Goal: Information Seeking & Learning: Learn about a topic

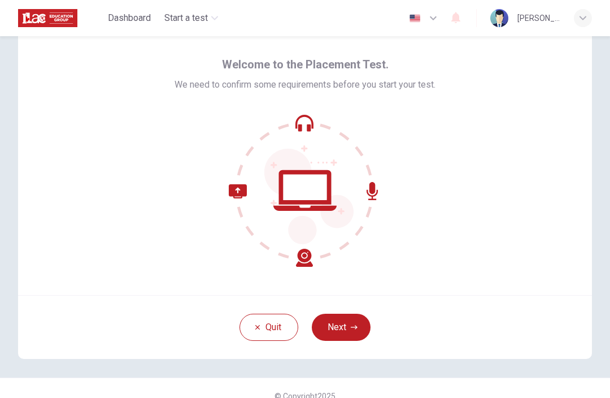
scroll to position [38, 0]
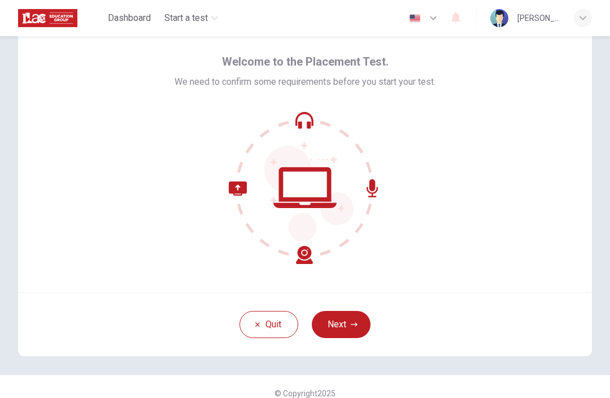
click at [350, 331] on button "Next" at bounding box center [341, 324] width 59 height 27
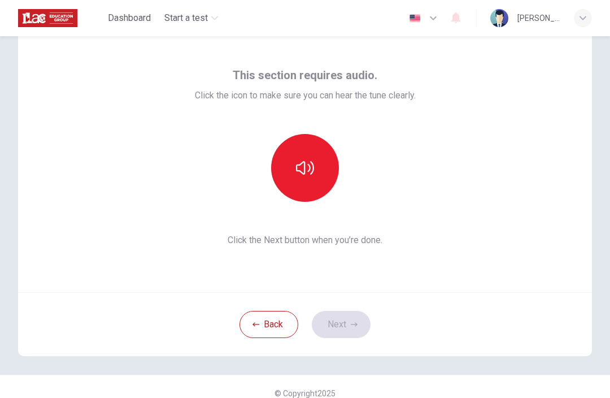
click at [306, 161] on icon "button" at bounding box center [305, 168] width 18 height 18
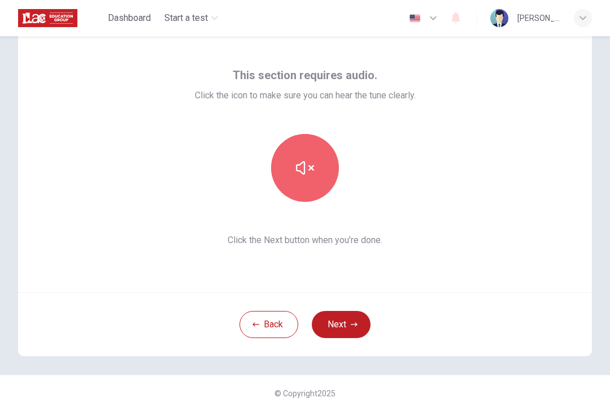
click at [313, 183] on button "button" at bounding box center [305, 168] width 68 height 68
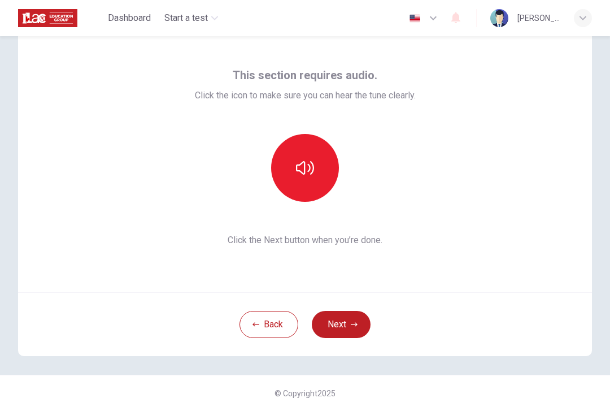
click at [318, 170] on button "button" at bounding box center [305, 168] width 68 height 68
click at [348, 325] on button "Next" at bounding box center [341, 324] width 59 height 27
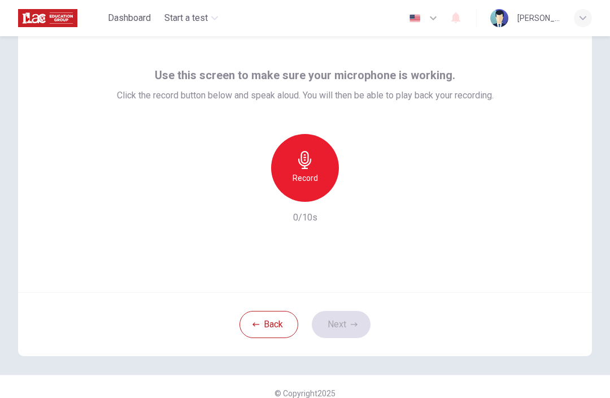
click at [313, 160] on icon "button" at bounding box center [305, 160] width 18 height 18
click at [348, 325] on button "Next" at bounding box center [341, 324] width 59 height 27
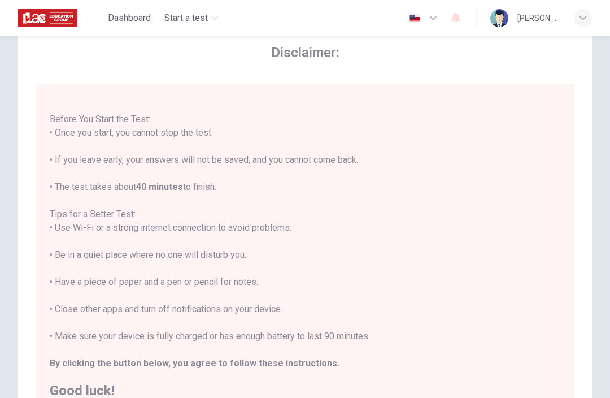
scroll to position [12, 0]
click at [591, 135] on div "Disclaimer: You are about to start a Placement Test . Before You Start the Test…" at bounding box center [305, 228] width 574 height 415
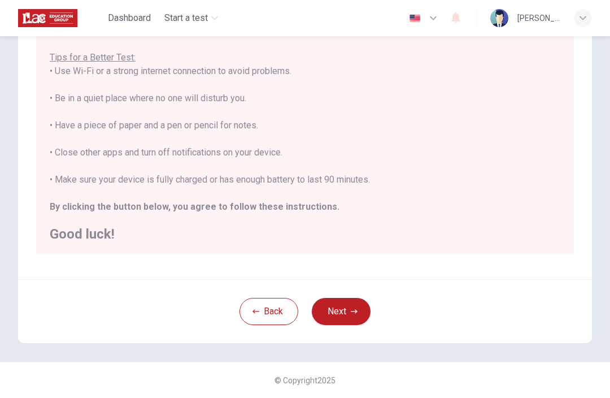
click at [356, 302] on button "Next" at bounding box center [341, 311] width 59 height 27
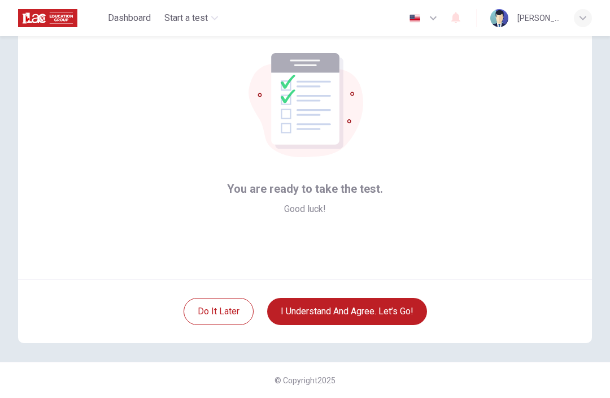
scroll to position [51, 0]
click at [386, 311] on button "I understand and agree. Let’s go!" at bounding box center [347, 311] width 160 height 27
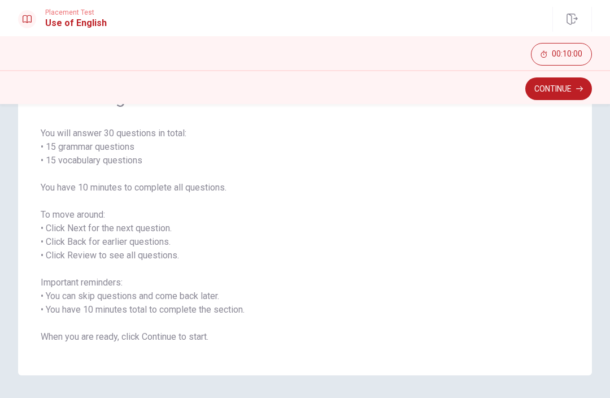
scroll to position [73, 0]
click at [562, 99] on button "Continue" at bounding box center [558, 88] width 67 height 23
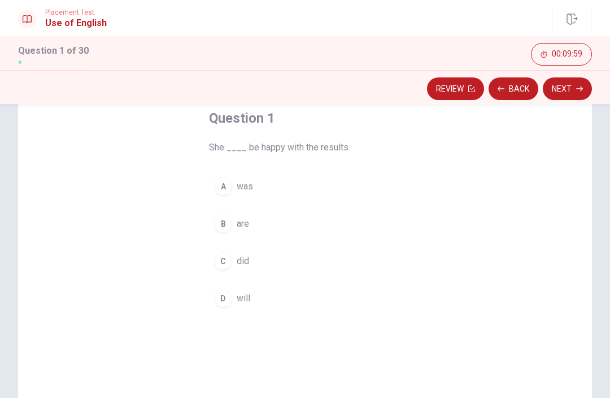
scroll to position [64, 0]
click at [365, 265] on button "C did" at bounding box center [305, 260] width 192 height 28
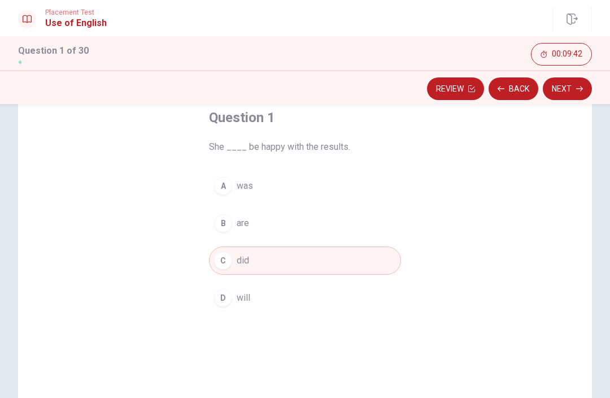
click at [220, 177] on div "A" at bounding box center [223, 186] width 18 height 18
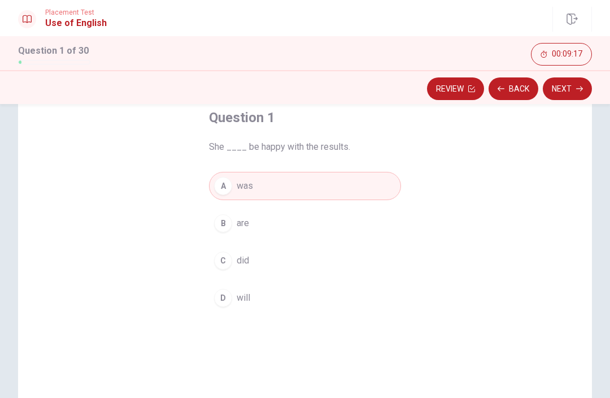
click at [229, 295] on div "D" at bounding box center [223, 298] width 18 height 18
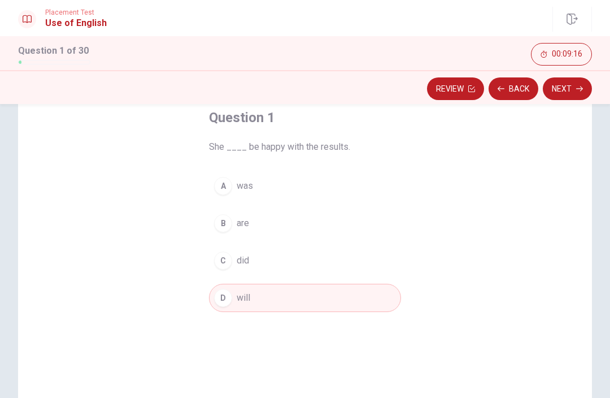
click at [568, 93] on button "Next" at bounding box center [567, 88] width 49 height 23
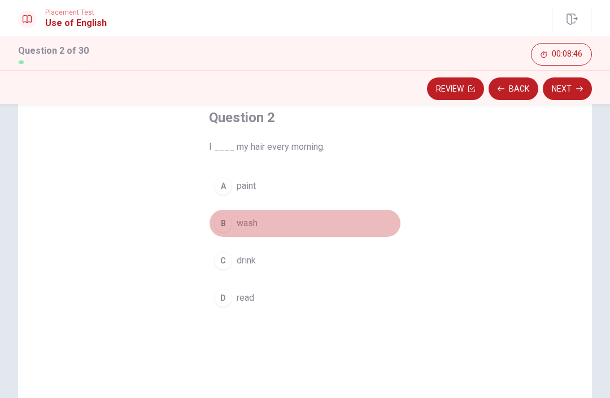
click at [225, 224] on div "B" at bounding box center [223, 223] width 18 height 18
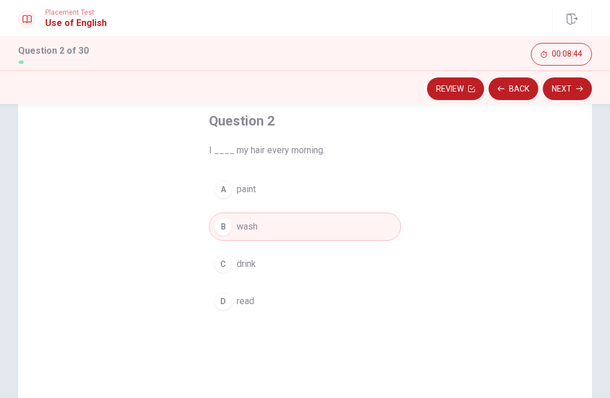
scroll to position [58, 0]
click at [574, 88] on button "Next" at bounding box center [567, 88] width 49 height 23
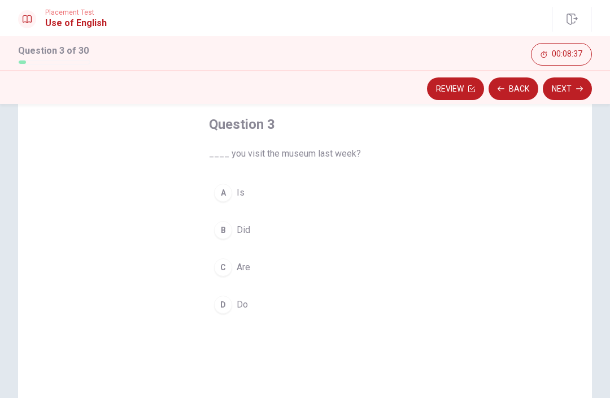
click at [220, 307] on div "D" at bounding box center [223, 304] width 18 height 18
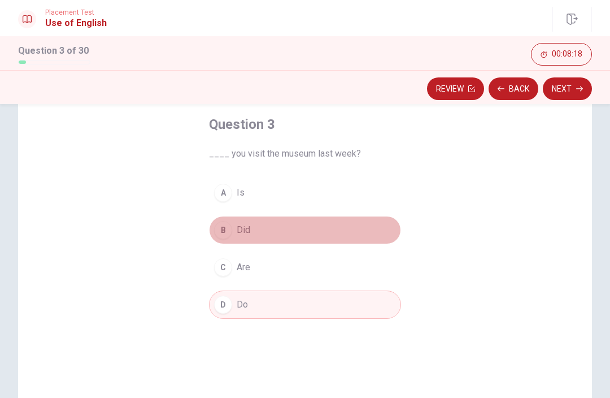
click at [224, 230] on div "B" at bounding box center [223, 230] width 18 height 18
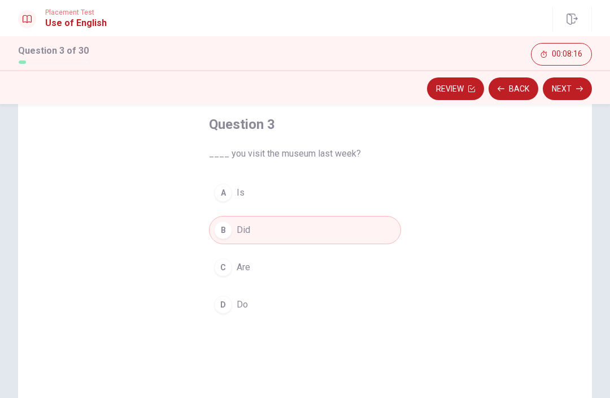
click at [578, 86] on icon "button" at bounding box center [579, 88] width 7 height 7
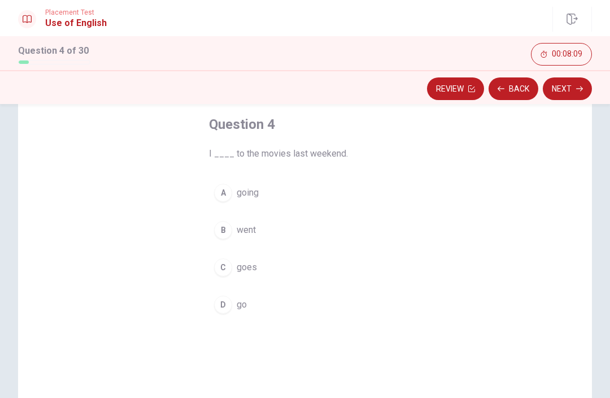
click at [220, 235] on div "B" at bounding box center [223, 230] width 18 height 18
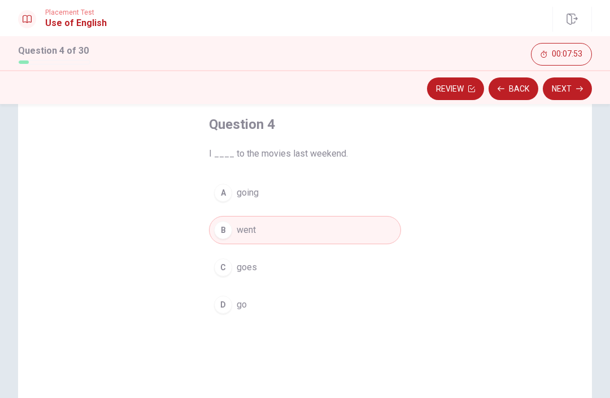
click at [567, 85] on button "Next" at bounding box center [567, 88] width 49 height 23
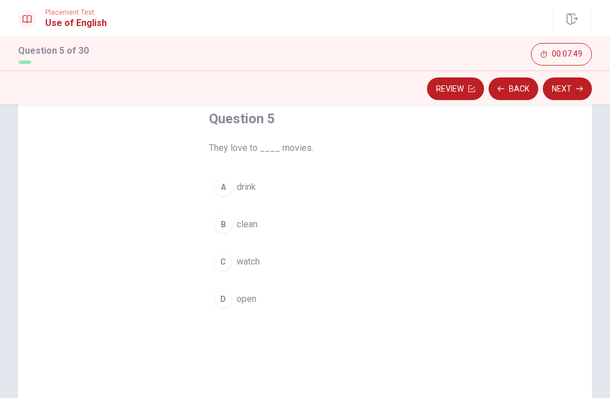
scroll to position [62, 0]
click at [229, 262] on div "C" at bounding box center [223, 263] width 18 height 18
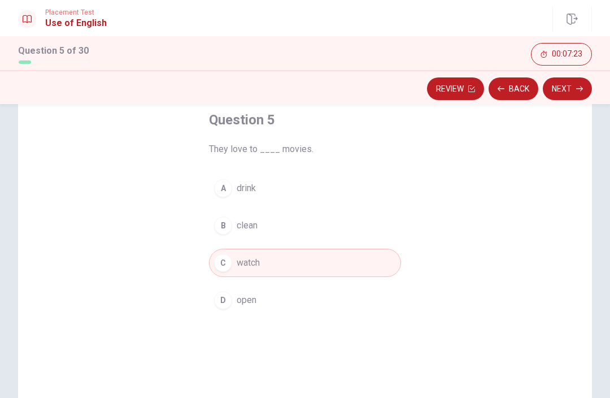
click at [573, 84] on button "Next" at bounding box center [567, 88] width 49 height 23
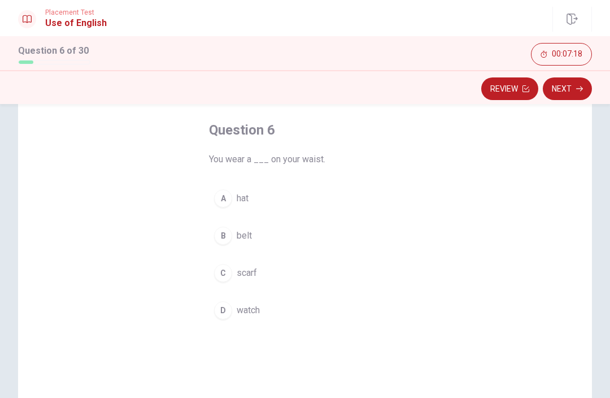
scroll to position [51, 0]
click at [220, 238] on div "B" at bounding box center [223, 237] width 18 height 18
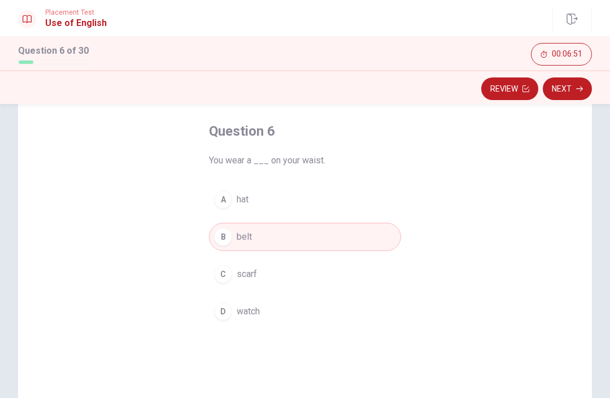
click at [575, 87] on button "Next" at bounding box center [567, 88] width 49 height 23
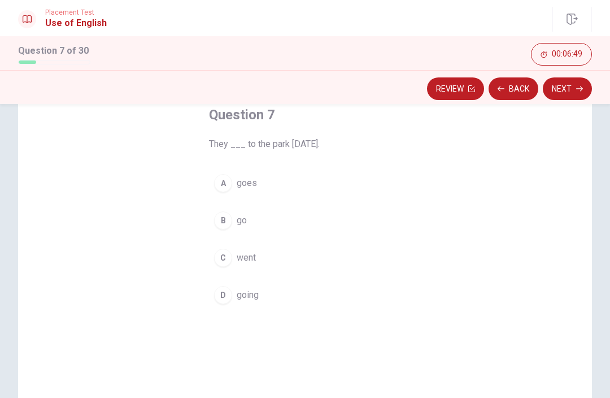
scroll to position [66, 0]
click at [237, 256] on span "went" at bounding box center [246, 259] width 19 height 14
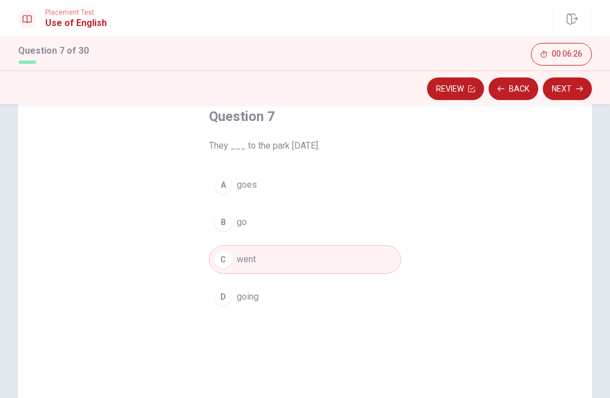
click at [574, 95] on button "Next" at bounding box center [567, 88] width 49 height 23
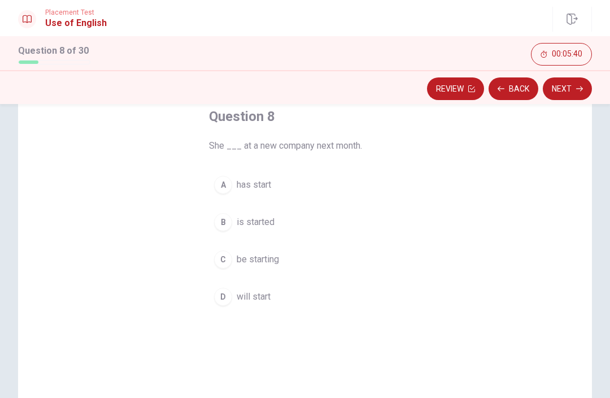
click at [224, 299] on div "D" at bounding box center [223, 296] width 18 height 18
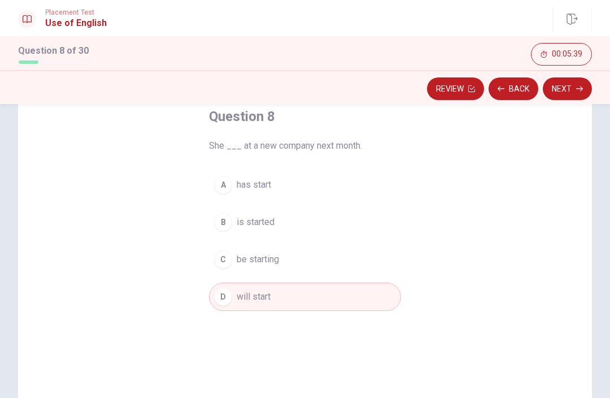
click at [575, 91] on button "Next" at bounding box center [567, 88] width 49 height 23
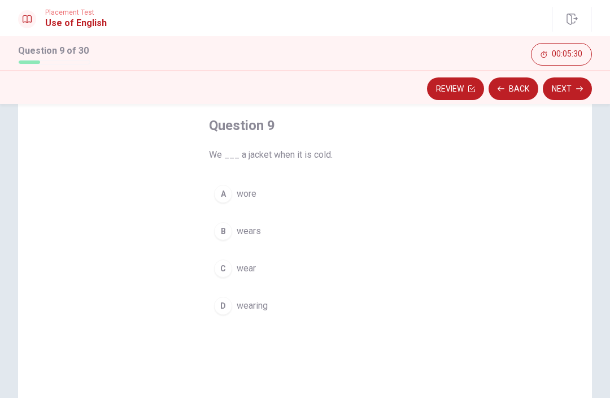
scroll to position [57, 0]
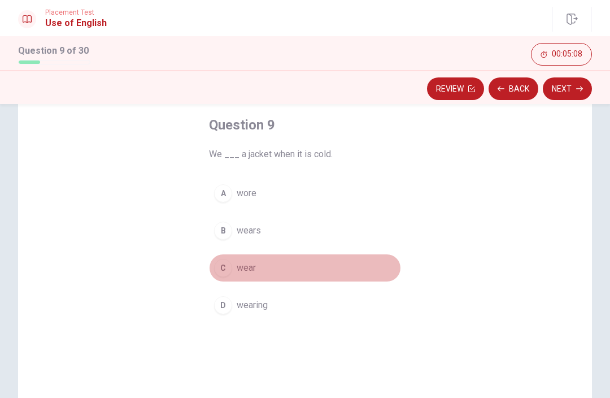
click at [219, 269] on div "C" at bounding box center [223, 268] width 18 height 18
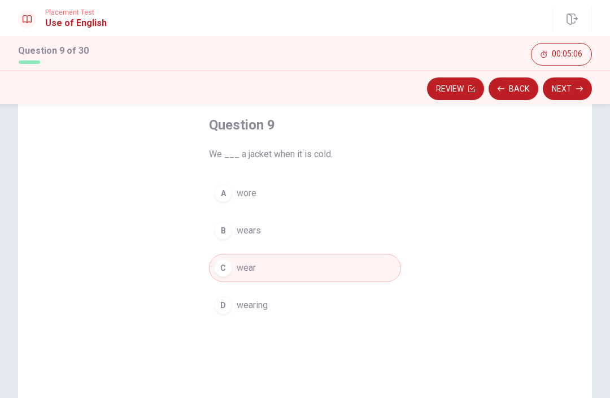
click at [577, 88] on icon "button" at bounding box center [579, 88] width 7 height 7
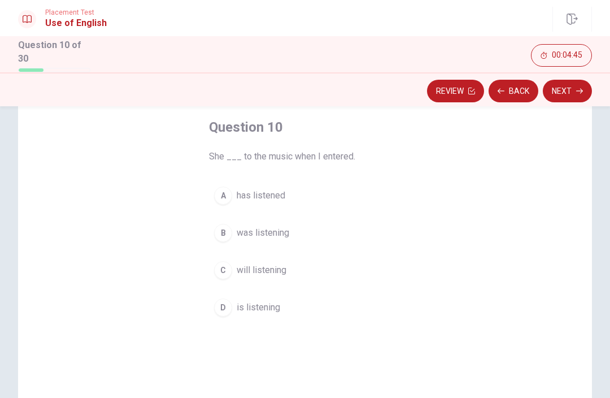
click at [284, 230] on span "was listening" at bounding box center [263, 233] width 53 height 14
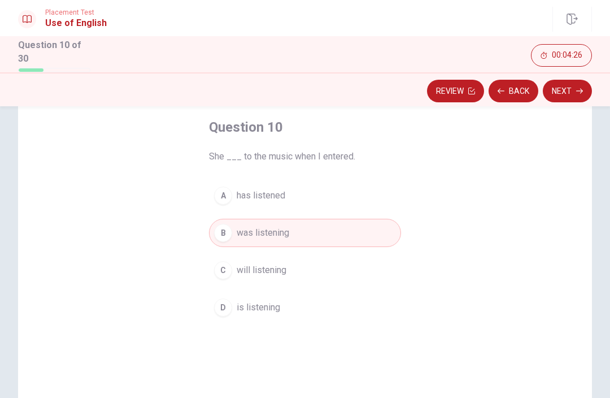
click at [572, 95] on button "Next" at bounding box center [567, 91] width 49 height 23
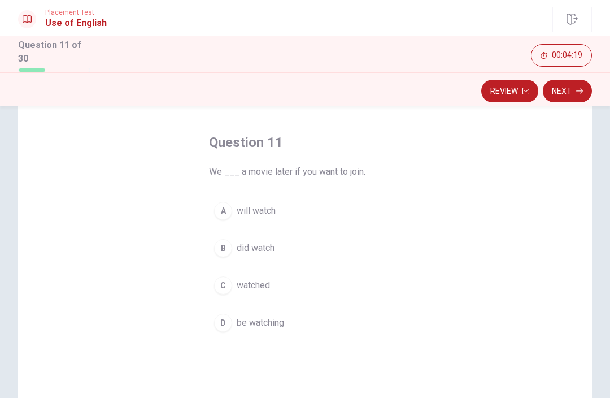
scroll to position [42, 0]
click at [267, 287] on span "watched" at bounding box center [253, 285] width 33 height 14
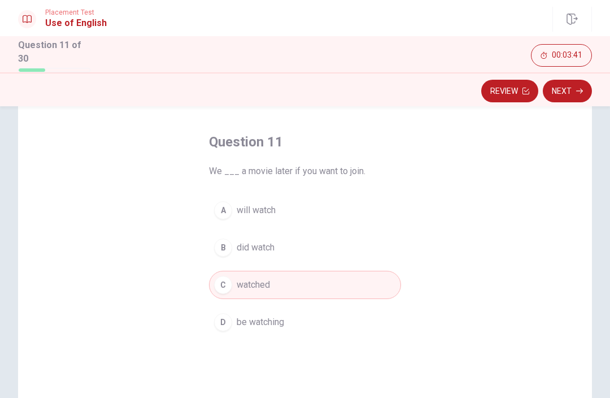
click at [260, 208] on span "will watch" at bounding box center [256, 210] width 39 height 14
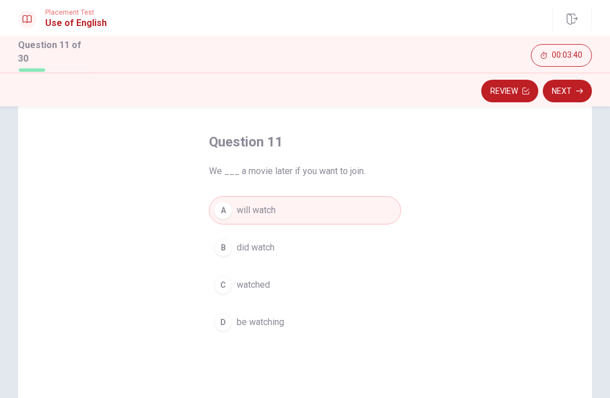
click at [243, 284] on span "watched" at bounding box center [253, 285] width 33 height 14
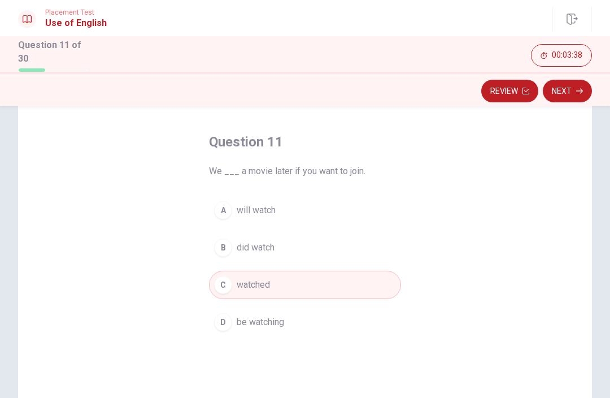
click at [562, 86] on button "Next" at bounding box center [567, 91] width 49 height 23
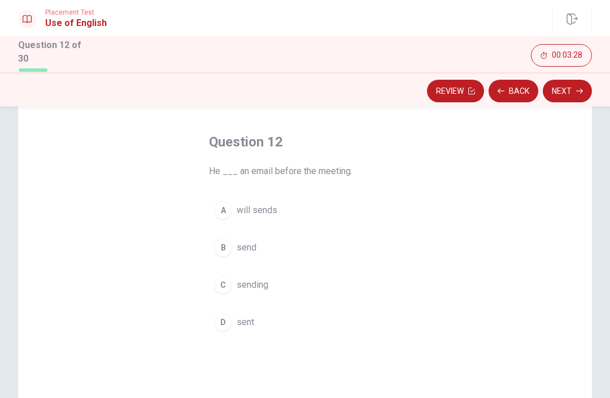
click at [264, 275] on button "C sending" at bounding box center [305, 284] width 192 height 28
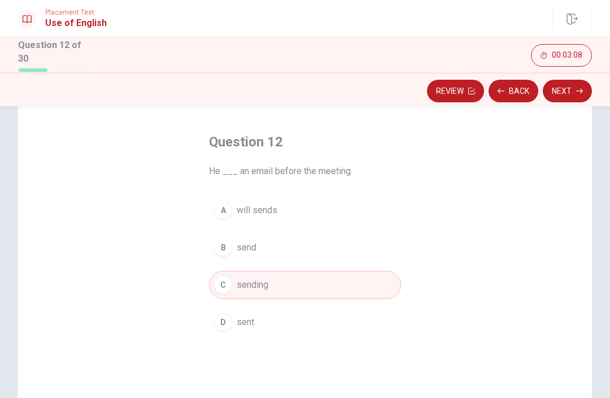
click at [250, 316] on span "sent" at bounding box center [246, 322] width 18 height 14
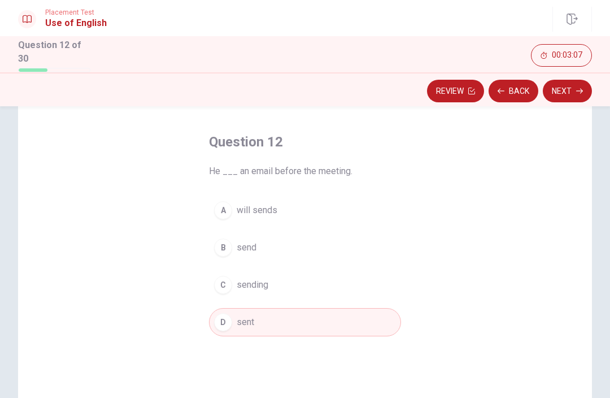
click at [243, 259] on button "B send" at bounding box center [305, 247] width 192 height 28
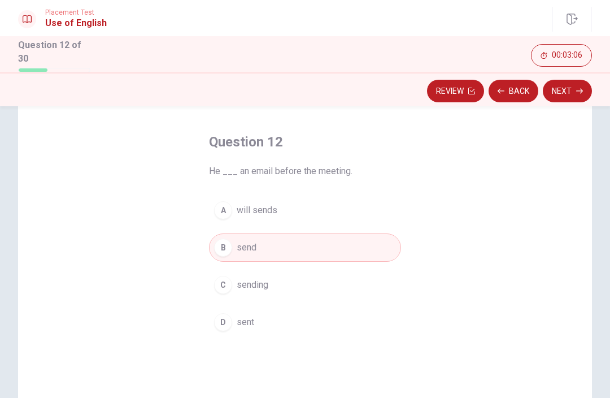
click at [242, 289] on button "C sending" at bounding box center [305, 284] width 192 height 28
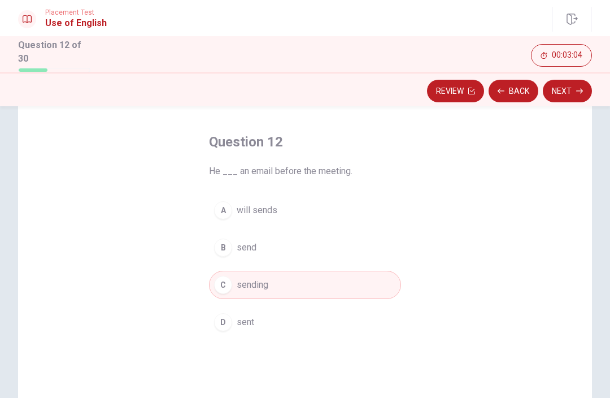
click at [568, 90] on button "Next" at bounding box center [567, 91] width 49 height 23
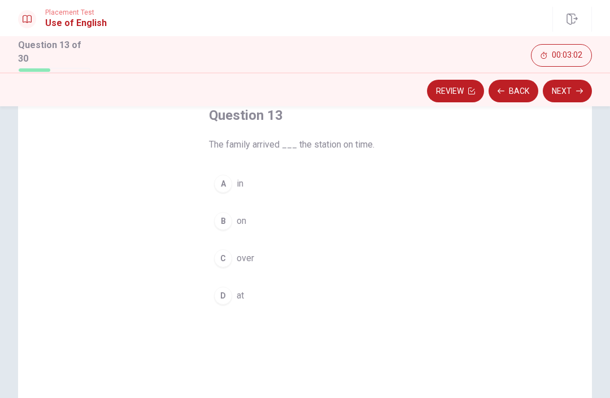
scroll to position [63, 0]
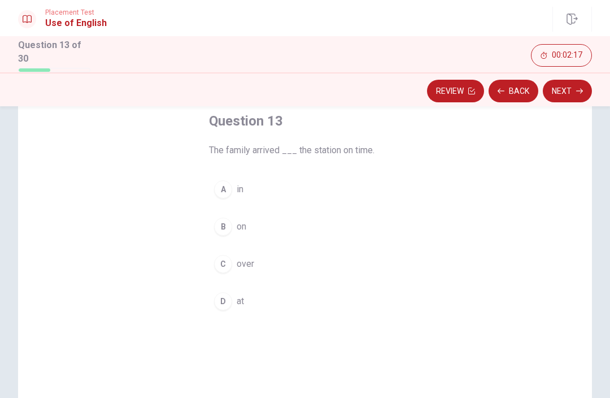
click at [223, 187] on div "A" at bounding box center [223, 189] width 18 height 18
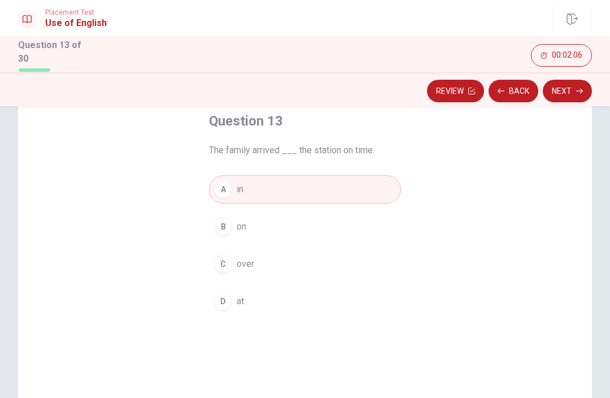
click at [567, 90] on button "Next" at bounding box center [567, 91] width 49 height 23
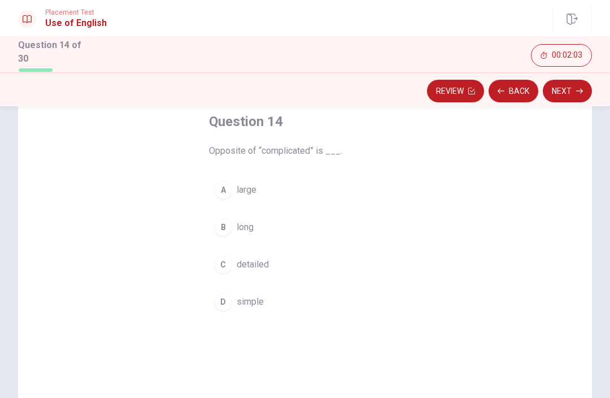
scroll to position [62, 0]
click at [245, 307] on button "D simple" at bounding box center [305, 302] width 192 height 28
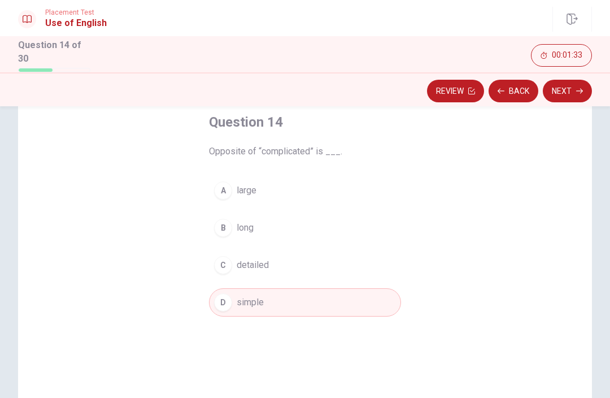
click at [571, 90] on button "Next" at bounding box center [567, 91] width 49 height 23
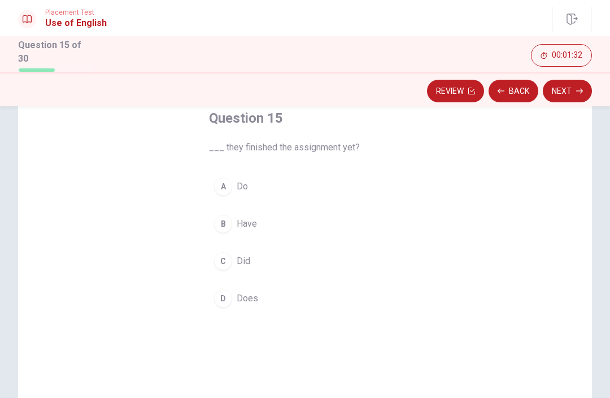
scroll to position [67, 0]
click at [229, 262] on div "C" at bounding box center [223, 260] width 18 height 18
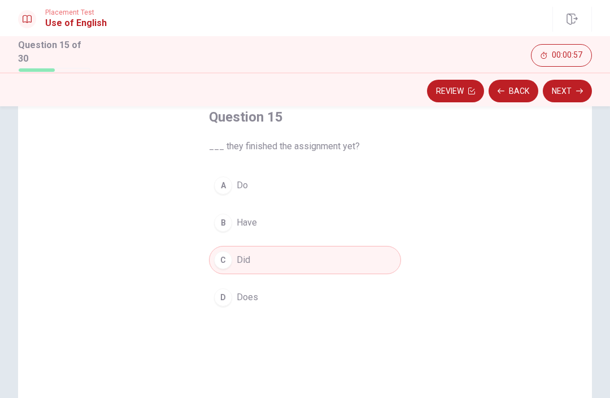
click at [565, 94] on button "Next" at bounding box center [567, 91] width 49 height 23
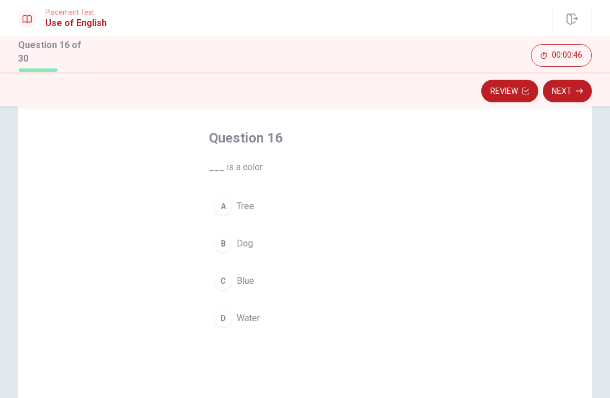
scroll to position [44, 0]
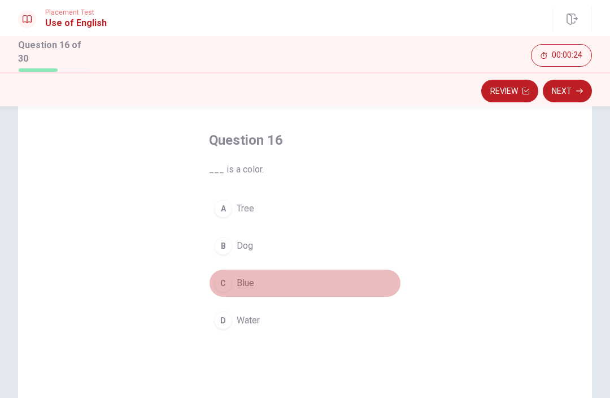
click at [224, 283] on div "C" at bounding box center [223, 283] width 18 height 18
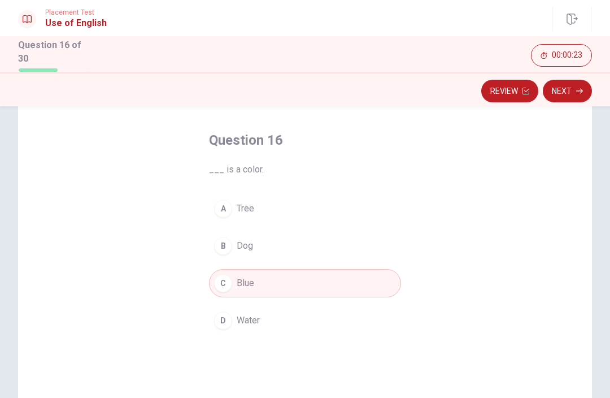
click at [564, 83] on button "Next" at bounding box center [567, 91] width 49 height 23
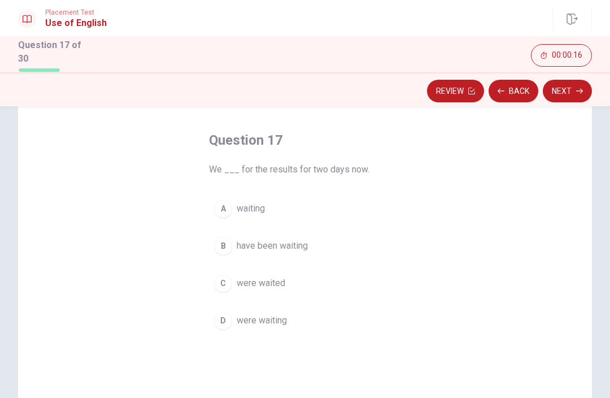
click at [262, 208] on span "waiting" at bounding box center [251, 209] width 28 height 14
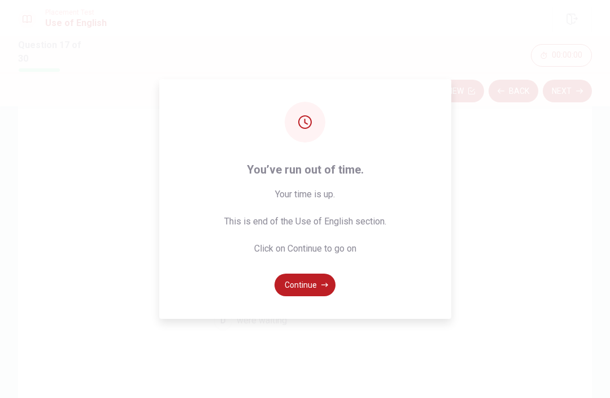
click at [312, 296] on button "Continue" at bounding box center [304, 284] width 61 height 23
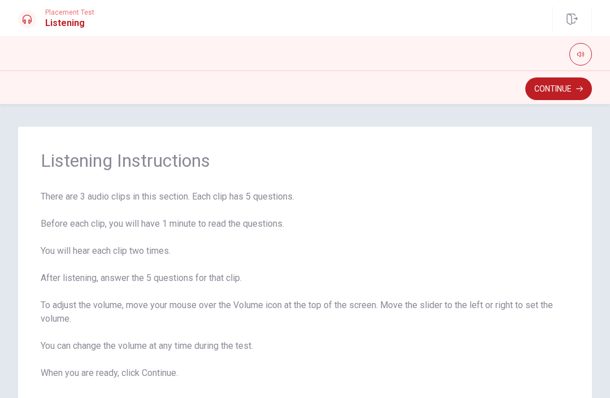
scroll to position [0, 0]
click at [574, 18] on icon "button" at bounding box center [571, 19] width 11 height 11
